Goal: Entertainment & Leisure: Consume media (video, audio)

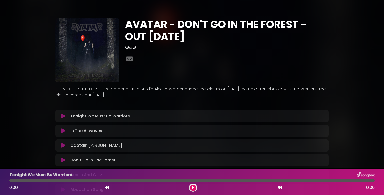
click at [138, 92] on p ""DON'T GO IN THE FOREST" is the bands 10th Studio Album. We announce the album …" at bounding box center [192, 92] width 274 height 12
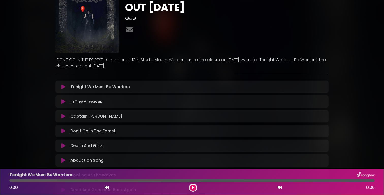
scroll to position [7, 0]
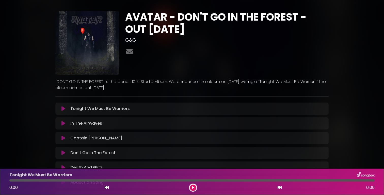
click at [63, 109] on icon at bounding box center [64, 108] width 4 height 5
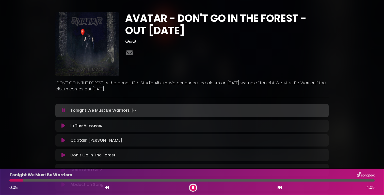
scroll to position [0, 0]
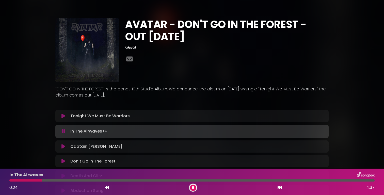
click at [63, 117] on icon at bounding box center [64, 116] width 4 height 5
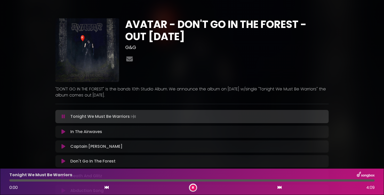
click at [177, 181] on div at bounding box center [192, 180] width 366 height 2
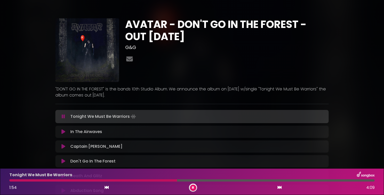
click at [196, 179] on div at bounding box center [192, 180] width 366 height 2
click at [218, 181] on div at bounding box center [192, 180] width 366 height 2
click at [192, 186] on button at bounding box center [193, 188] width 6 height 6
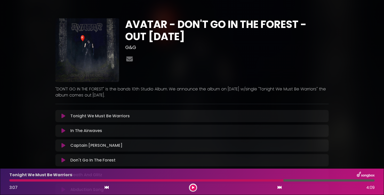
click at [63, 131] on icon at bounding box center [64, 130] width 4 height 5
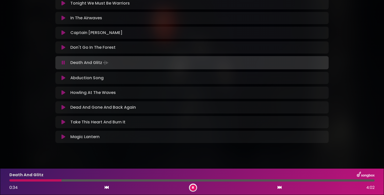
scroll to position [113, 0]
click at [115, 151] on div "AVATAR - DON'T GO IN THE FOREST - OUT [DATE] G&G" at bounding box center [192, 22] width 274 height 259
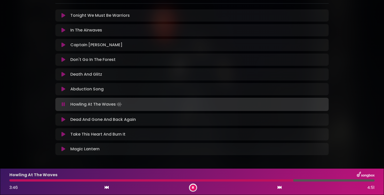
scroll to position [101, 0]
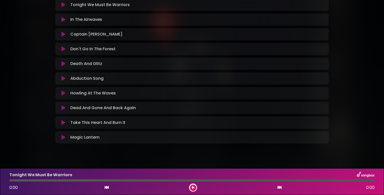
scroll to position [110, 0]
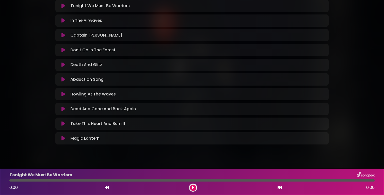
click at [31, 118] on div "AVATAR - DON'T GO IN THE FOREST - OUT [DATE] G&G" at bounding box center [192, 25] width 336 height 258
click at [65, 109] on icon at bounding box center [64, 109] width 4 height 5
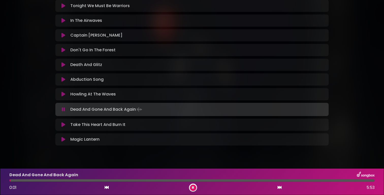
click at [161, 181] on div at bounding box center [192, 180] width 366 height 2
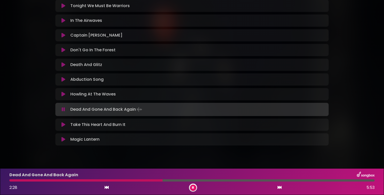
click at [222, 182] on div "Dead And Gone And Back Again 2:28 5:53" at bounding box center [192, 182] width 372 height 20
click at [220, 180] on div at bounding box center [192, 180] width 366 height 2
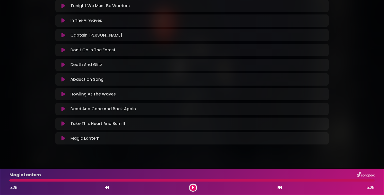
scroll to position [0, 0]
